Goal: Task Accomplishment & Management: Use online tool/utility

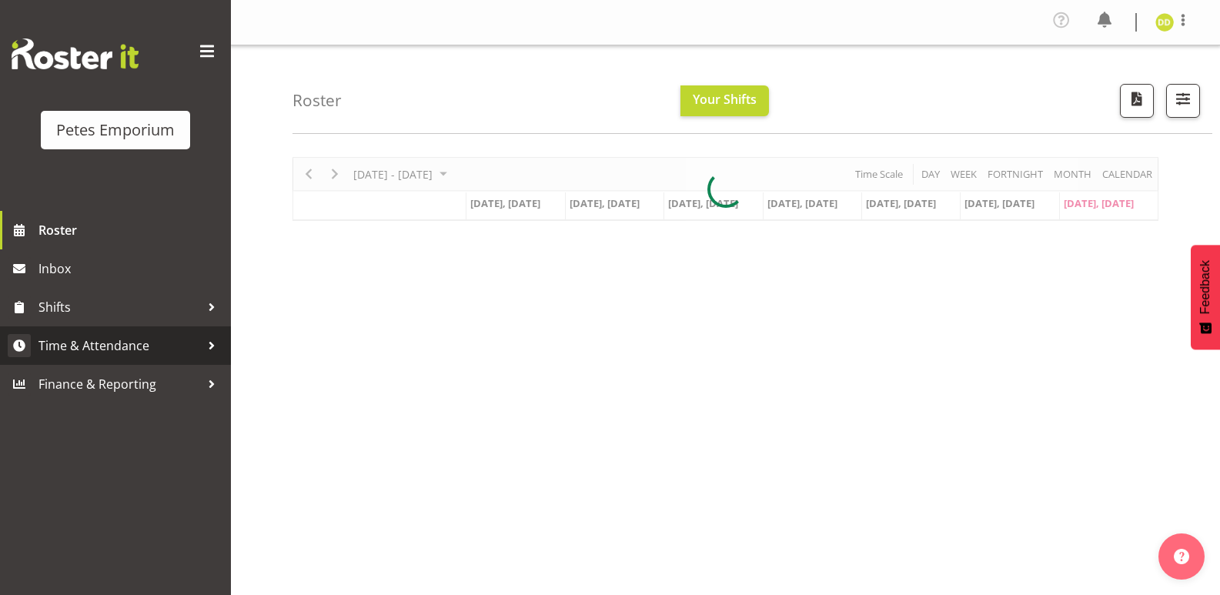
click at [149, 341] on span "Time & Attendance" at bounding box center [119, 345] width 162 height 23
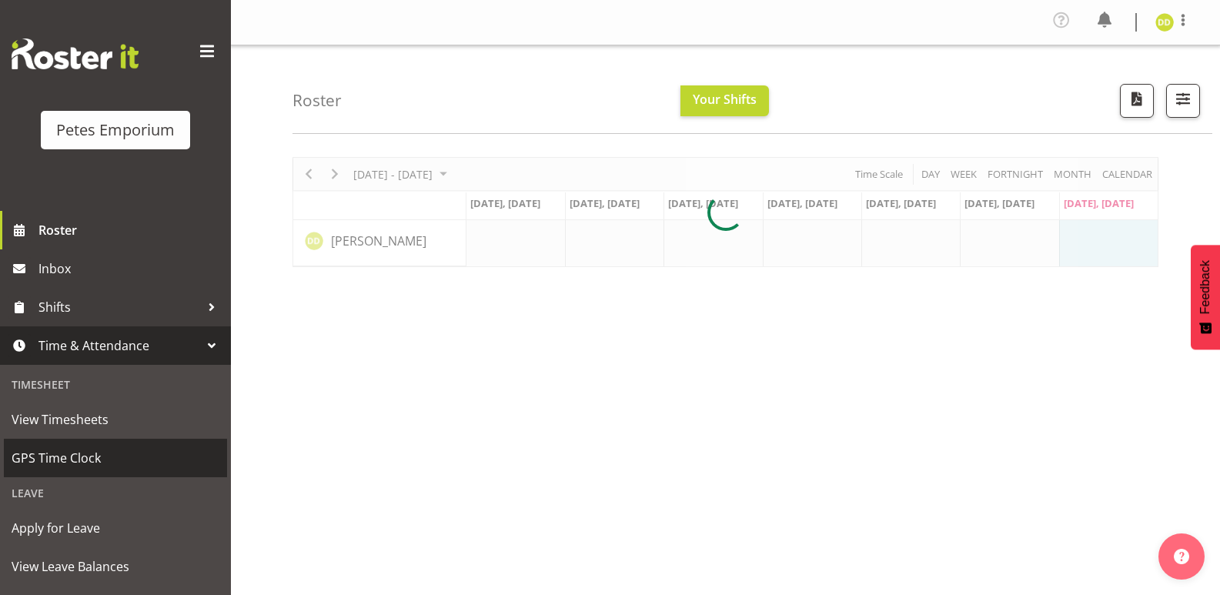
click at [106, 449] on span "GPS Time Clock" at bounding box center [116, 457] width 208 height 23
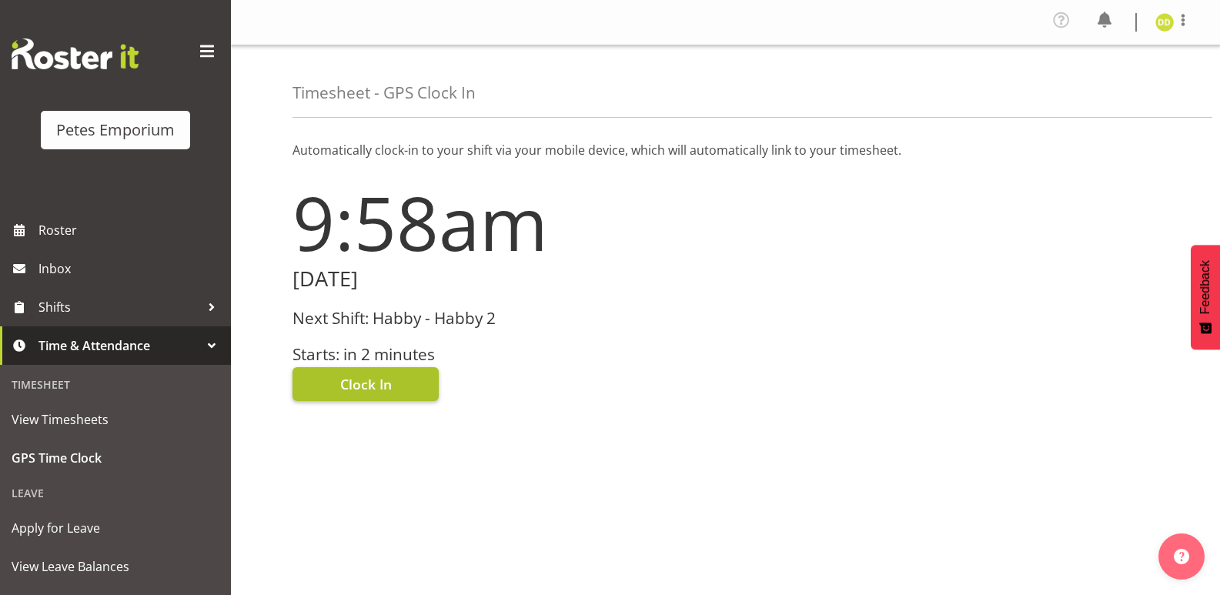
click at [395, 384] on button "Clock In" at bounding box center [365, 384] width 146 height 34
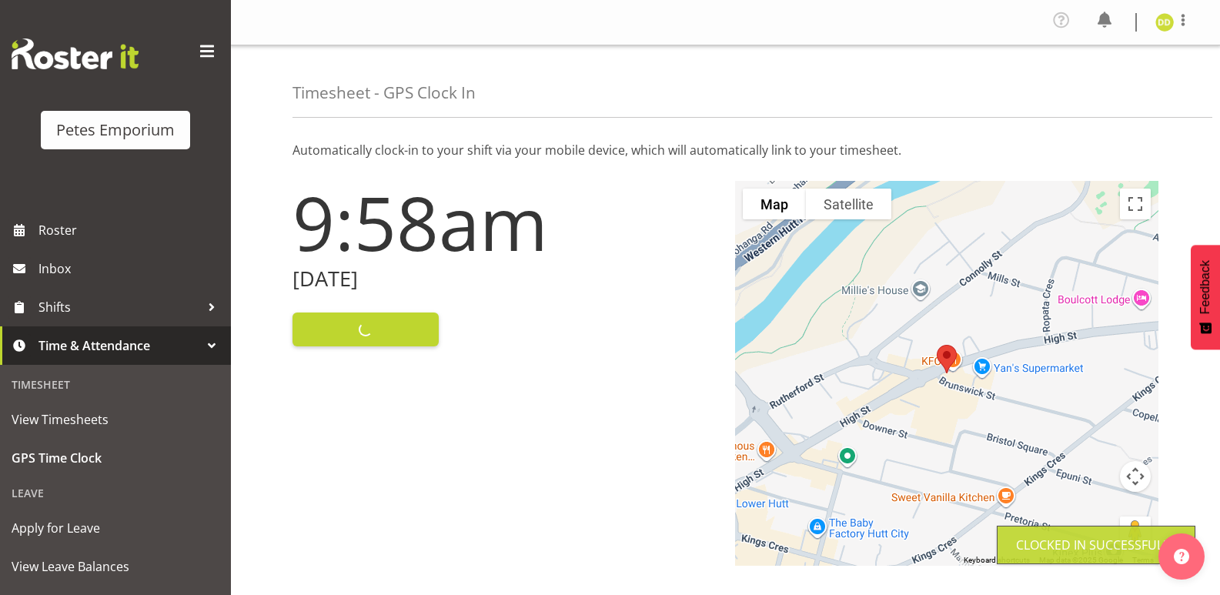
click at [1166, 23] on img at bounding box center [1164, 22] width 18 height 18
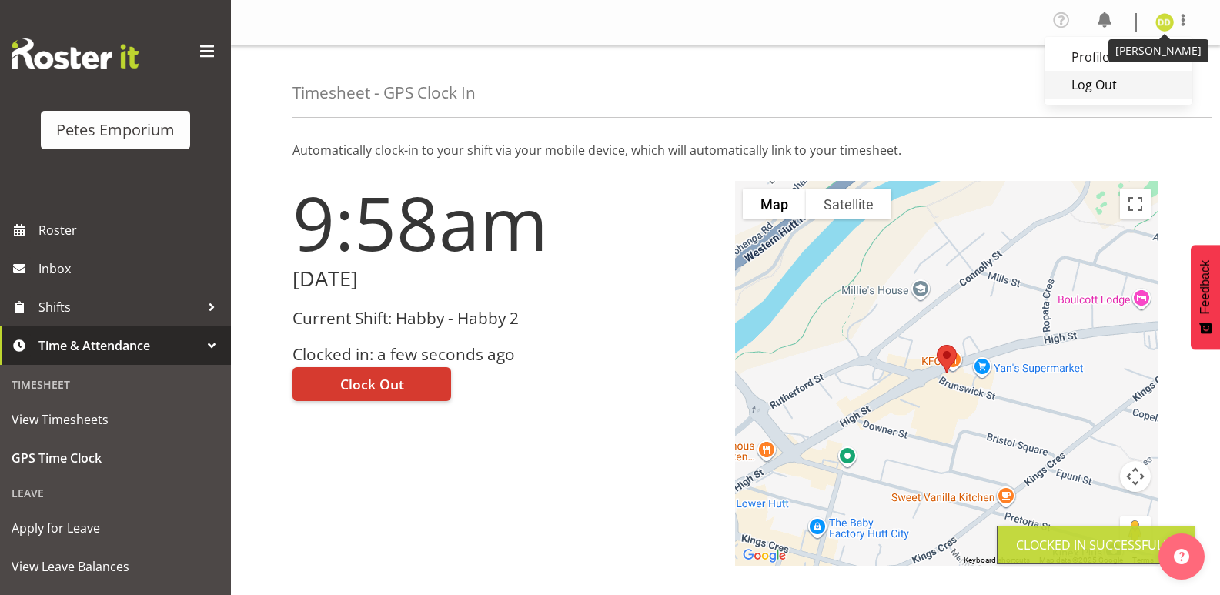
click at [1123, 82] on link "Log Out" at bounding box center [1118, 85] width 148 height 28
